Goal: Communication & Community: Answer question/provide support

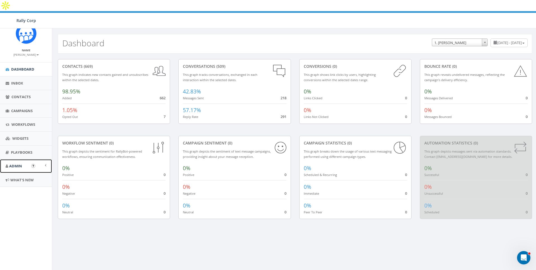
click at [14, 166] on span "Admin" at bounding box center [15, 166] width 13 height 5
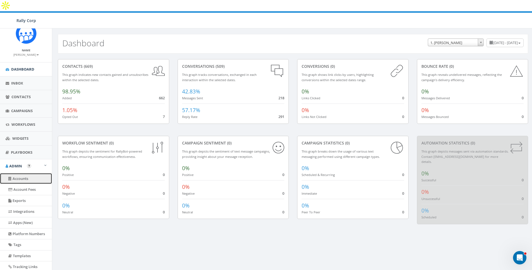
click at [21, 178] on link "Accounts" at bounding box center [26, 178] width 52 height 11
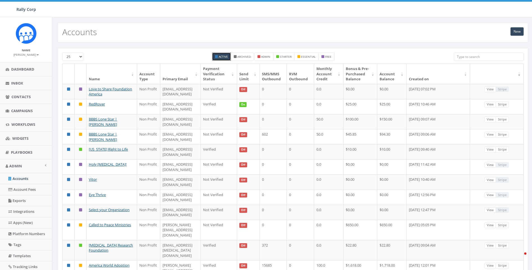
click at [494, 58] on input "search" at bounding box center [489, 56] width 70 height 8
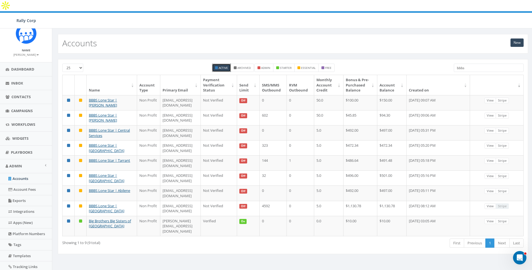
type input "bbbs"
click at [140, 34] on div "New Accounts" at bounding box center [293, 44] width 470 height 20
click at [485, 64] on input "bbbs" at bounding box center [489, 68] width 70 height 8
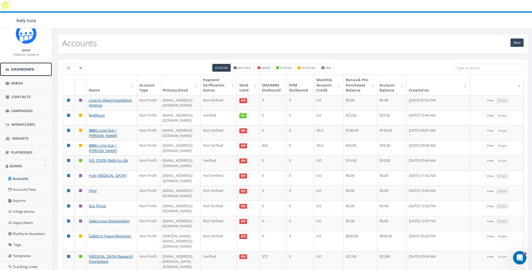
click at [15, 70] on span "Dashboard" at bounding box center [22, 69] width 23 height 5
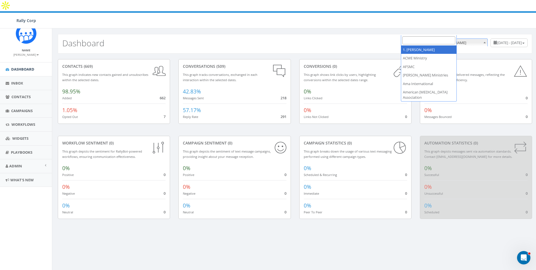
click at [432, 39] on span "1. [PERSON_NAME]" at bounding box center [459, 43] width 55 height 8
select select "952"
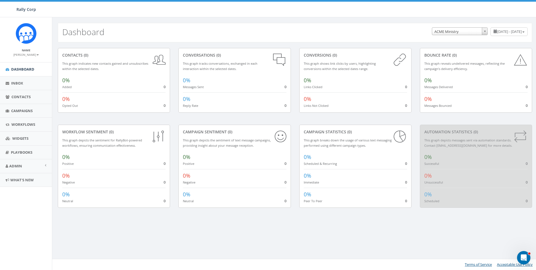
click at [432, 31] on span "ACME Ministry" at bounding box center [459, 32] width 55 height 8
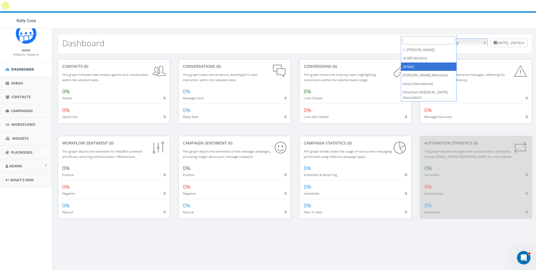
select select "588"
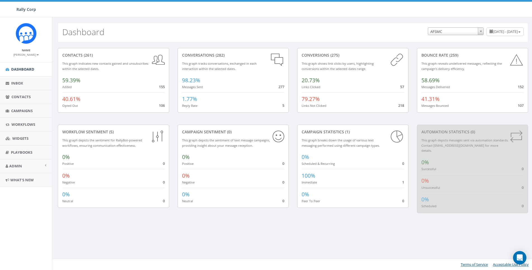
select select "588"
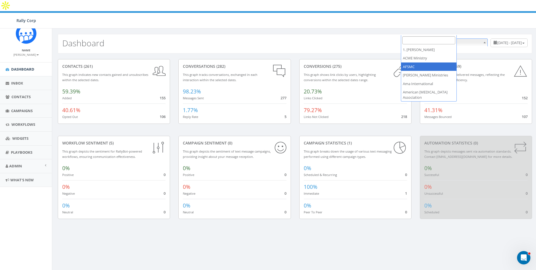
click at [433, 39] on span "AFSMC" at bounding box center [460, 43] width 56 height 8
click at [377, 42] on div "Dashboard June 5, 2025 - September 3, 2025 1. James Martin ACME Ministry AFSMC …" at bounding box center [295, 44] width 474 height 20
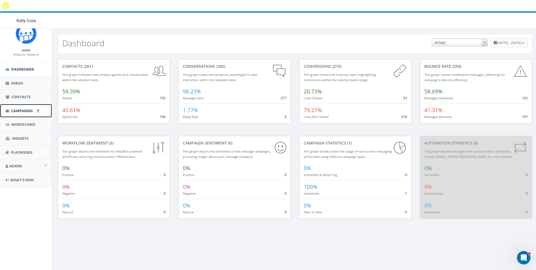
click at [22, 111] on span "Campaigns" at bounding box center [21, 110] width 21 height 5
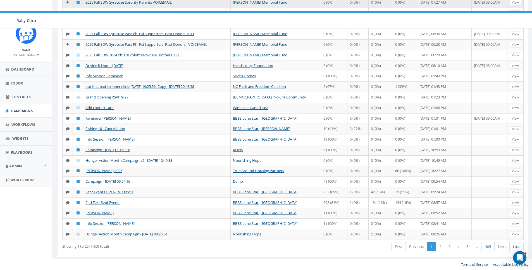
scroll to position [219, 0]
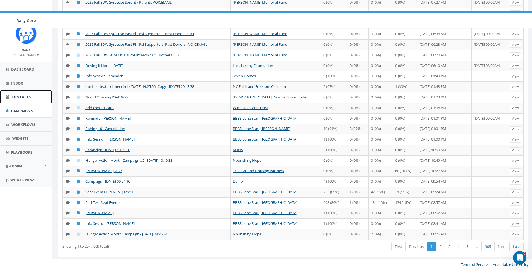
click at [16, 96] on span "Contacts" at bounding box center [20, 96] width 19 height 5
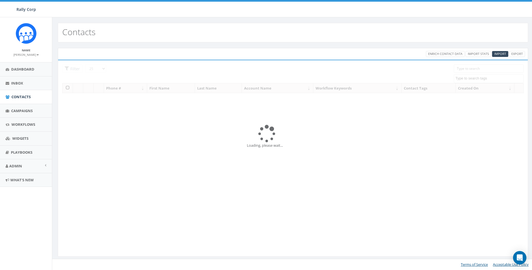
select select
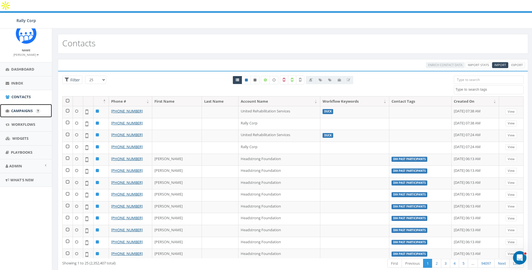
click at [19, 108] on link "Campaigns" at bounding box center [26, 111] width 52 height 14
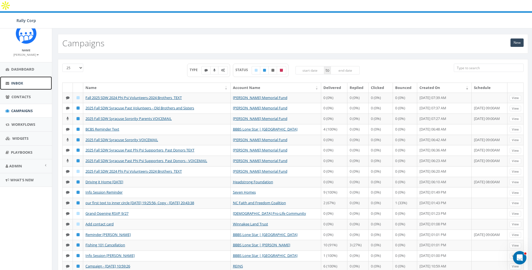
click at [16, 82] on span "Inbox" at bounding box center [17, 83] width 12 height 5
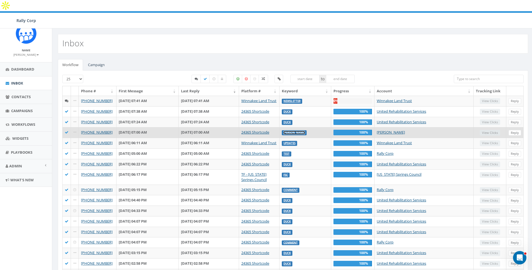
click at [305, 131] on link "[PERSON_NAME]" at bounding box center [293, 133] width 21 height 4
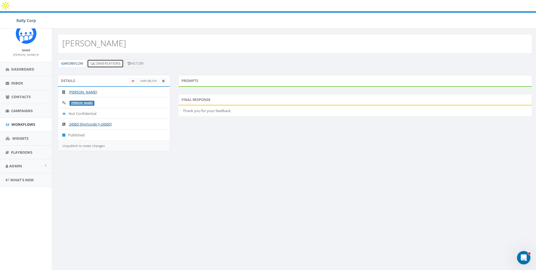
click at [116, 59] on link "Conversations" at bounding box center [105, 63] width 37 height 8
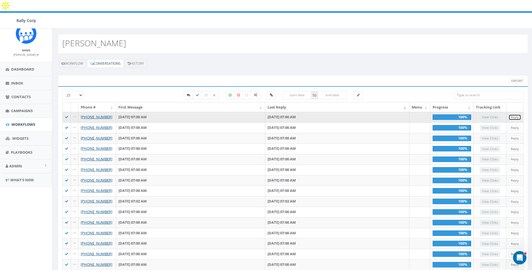
click at [514, 114] on link "Reply" at bounding box center [514, 117] width 13 height 6
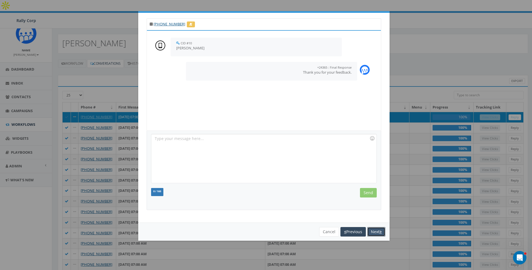
click at [376, 232] on button "Next" at bounding box center [376, 231] width 18 height 9
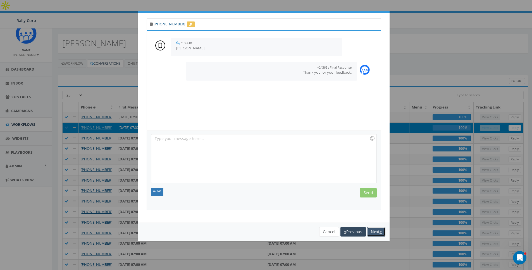
click at [376, 232] on button "Next" at bounding box center [376, 231] width 18 height 9
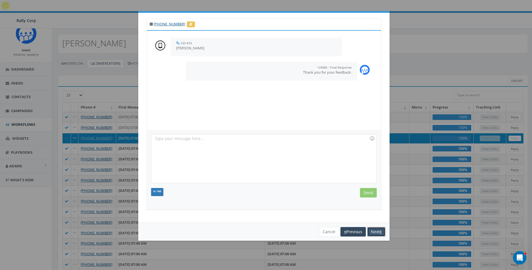
click at [376, 232] on button "Next" at bounding box center [376, 231] width 18 height 9
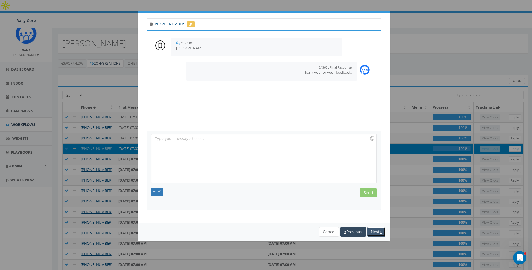
click at [380, 234] on button "Next" at bounding box center [376, 231] width 18 height 9
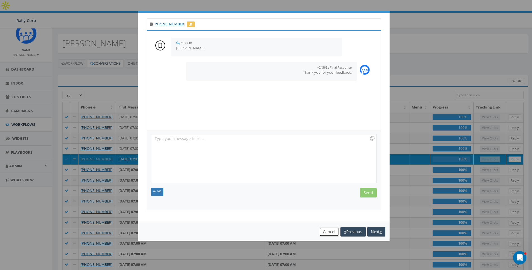
click at [327, 231] on button "Cancel" at bounding box center [329, 231] width 20 height 9
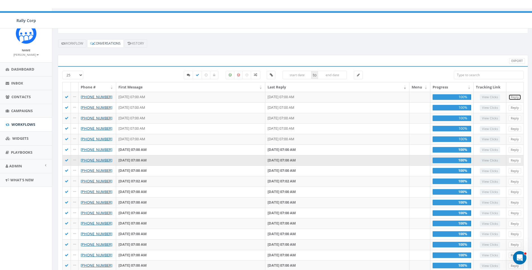
scroll to position [124, 0]
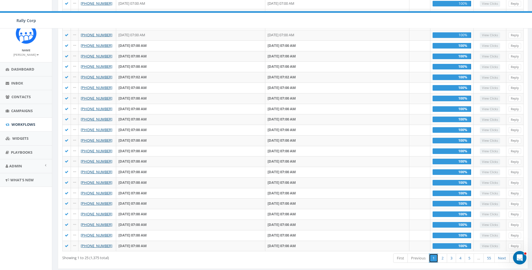
click at [429, 254] on link "1" at bounding box center [433, 258] width 9 height 9
click at [405, 254] on link "First" at bounding box center [400, 258] width 15 height 9
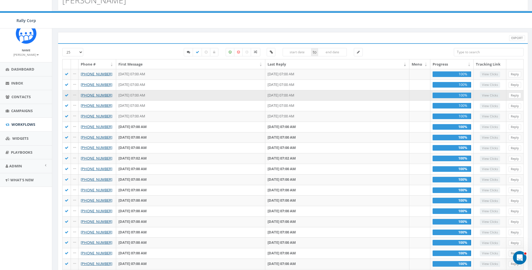
scroll to position [0, 0]
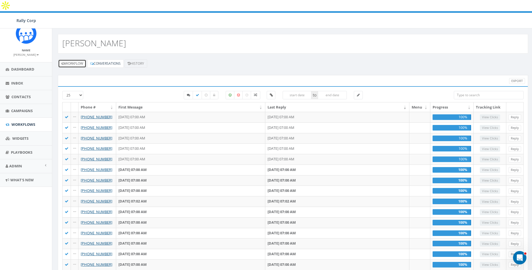
click at [62, 59] on link "Workflow" at bounding box center [72, 63] width 28 height 8
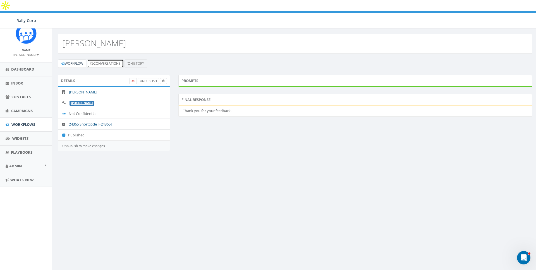
click at [119, 59] on link "Conversations" at bounding box center [105, 63] width 37 height 8
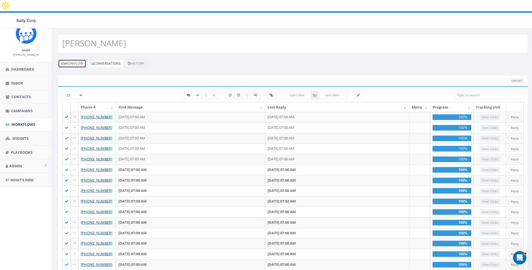
click at [81, 59] on link "Workflow" at bounding box center [72, 63] width 28 height 8
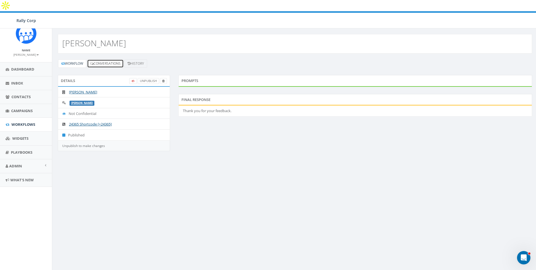
click at [115, 59] on link "Conversations" at bounding box center [105, 63] width 37 height 8
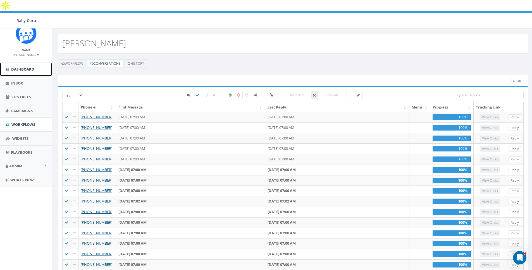
click at [31, 68] on span "Dashboard" at bounding box center [22, 69] width 23 height 5
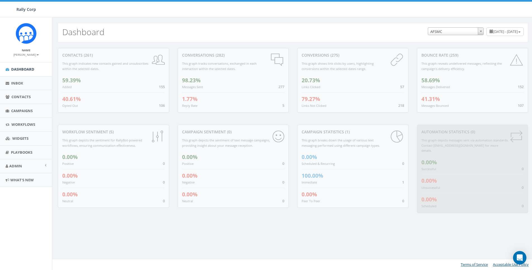
select select "588"
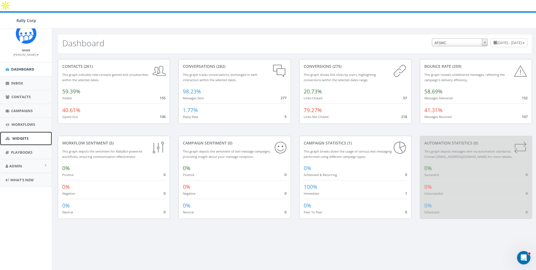
click at [22, 137] on span "Widgets" at bounding box center [20, 138] width 16 height 5
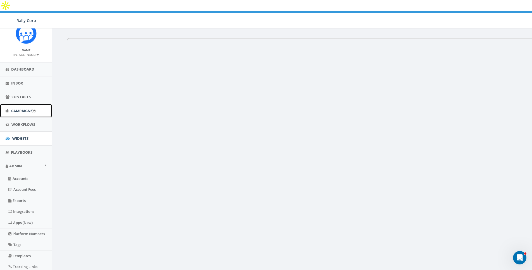
click at [18, 111] on span "Campaigns" at bounding box center [21, 110] width 21 height 5
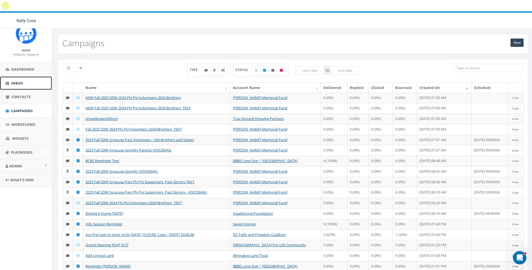
click at [16, 83] on span "Inbox" at bounding box center [17, 83] width 12 height 5
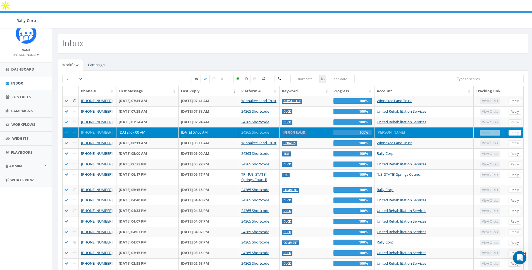
click at [32, 53] on small "[PERSON_NAME]" at bounding box center [25, 55] width 25 height 4
click at [27, 71] on link "Sign Out" at bounding box center [28, 70] width 44 height 7
